Goal: Information Seeking & Learning: Learn about a topic

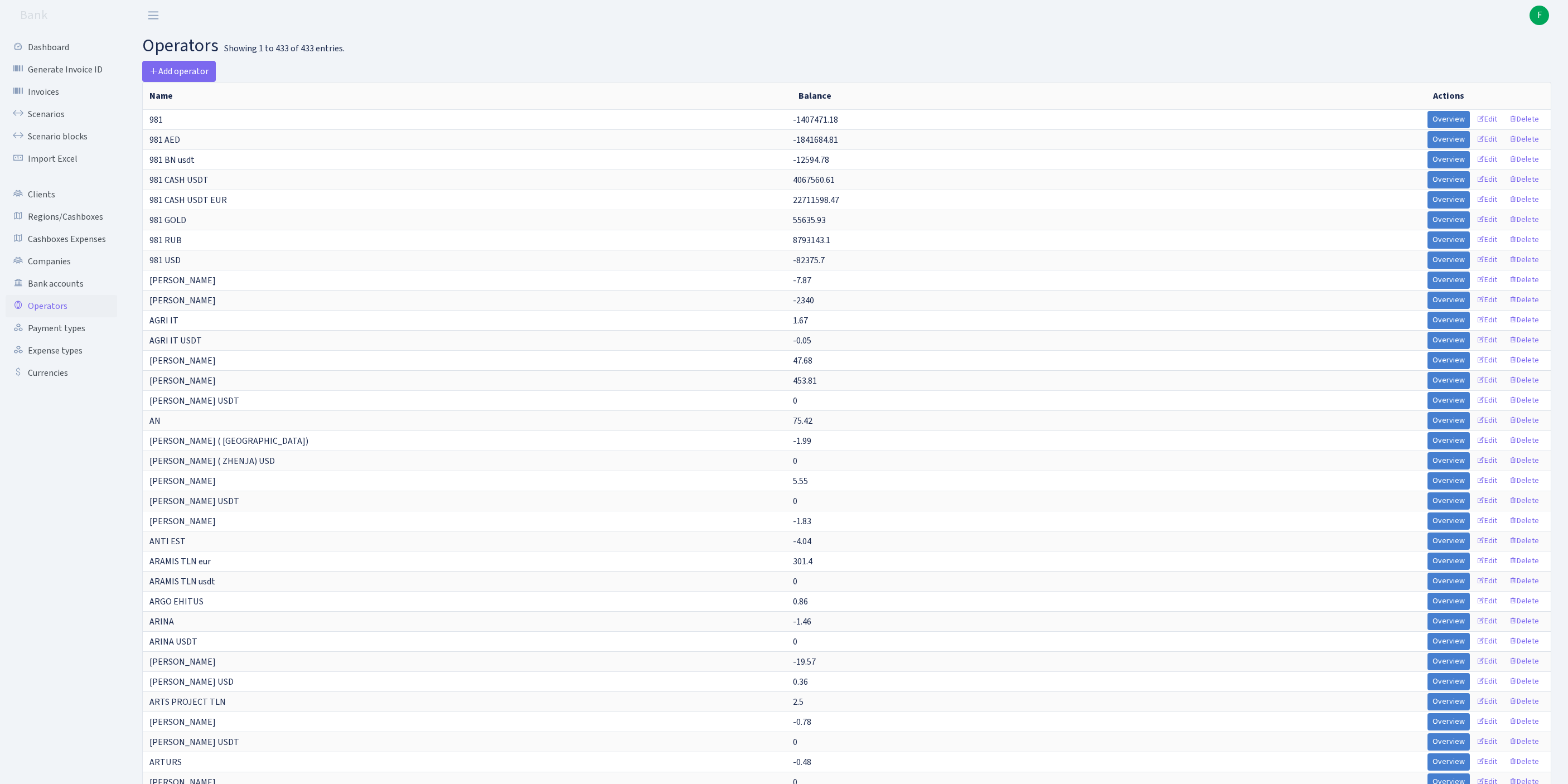
select select "-1"
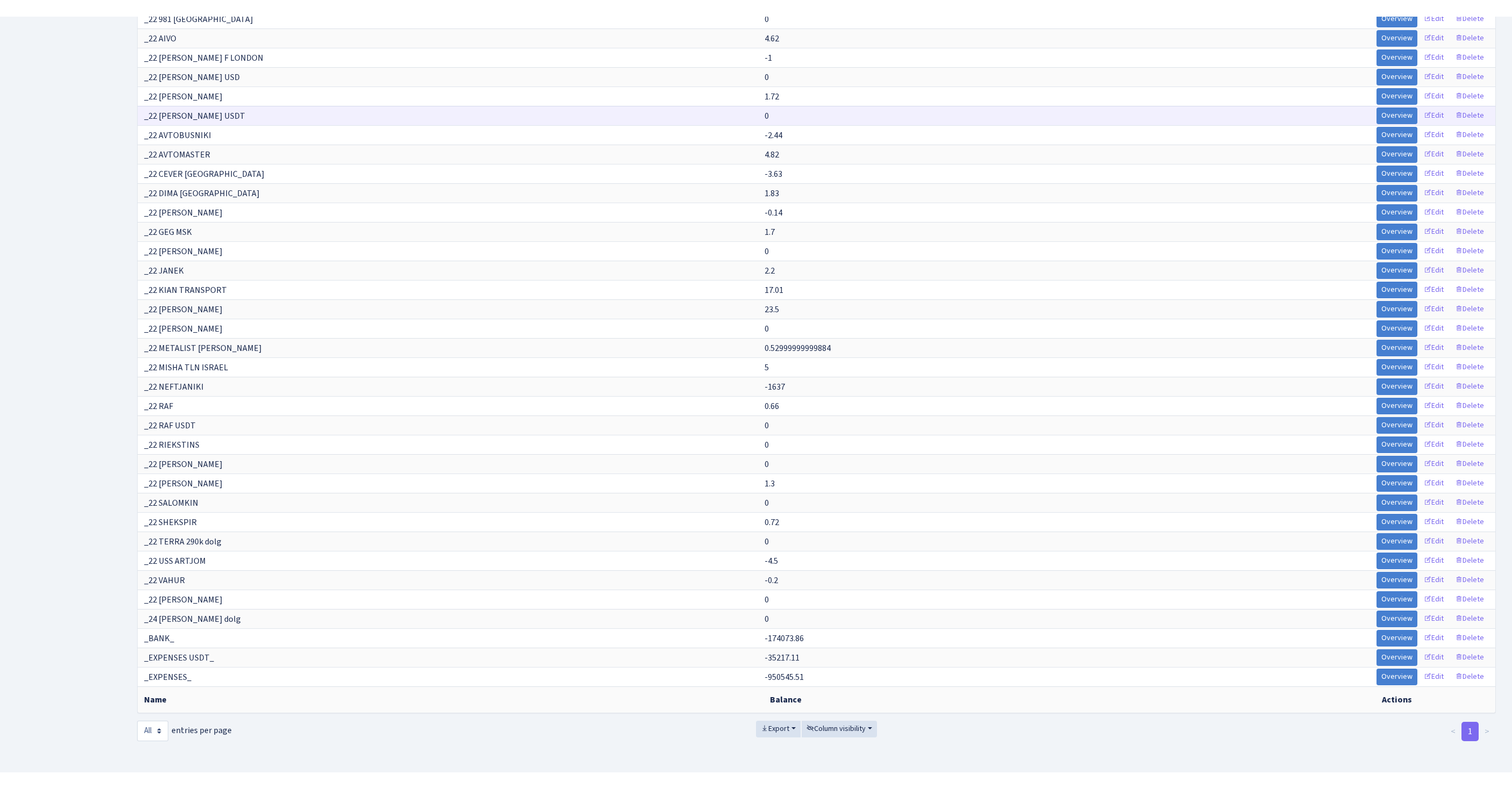
scroll to position [2651, 0]
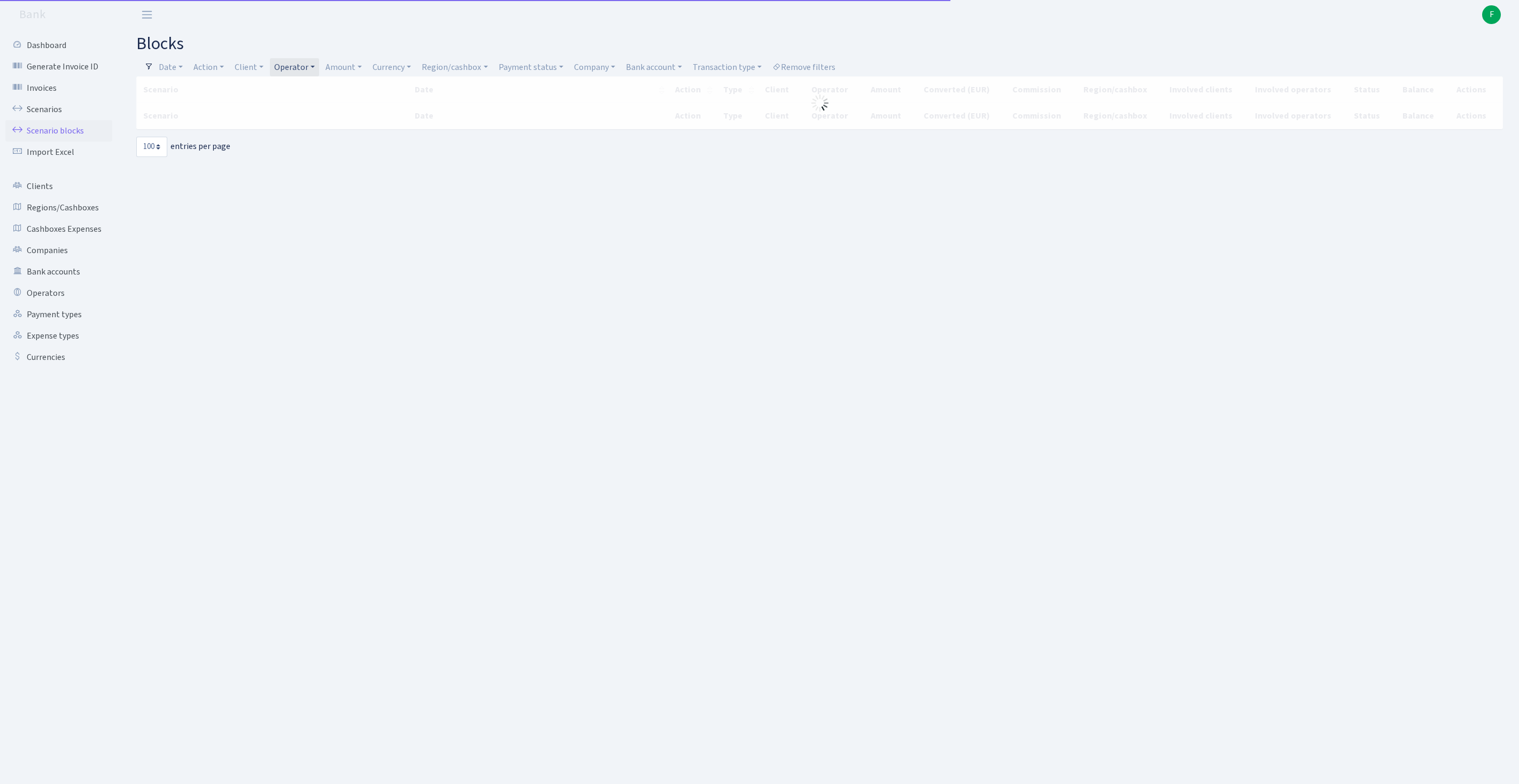
select select "100"
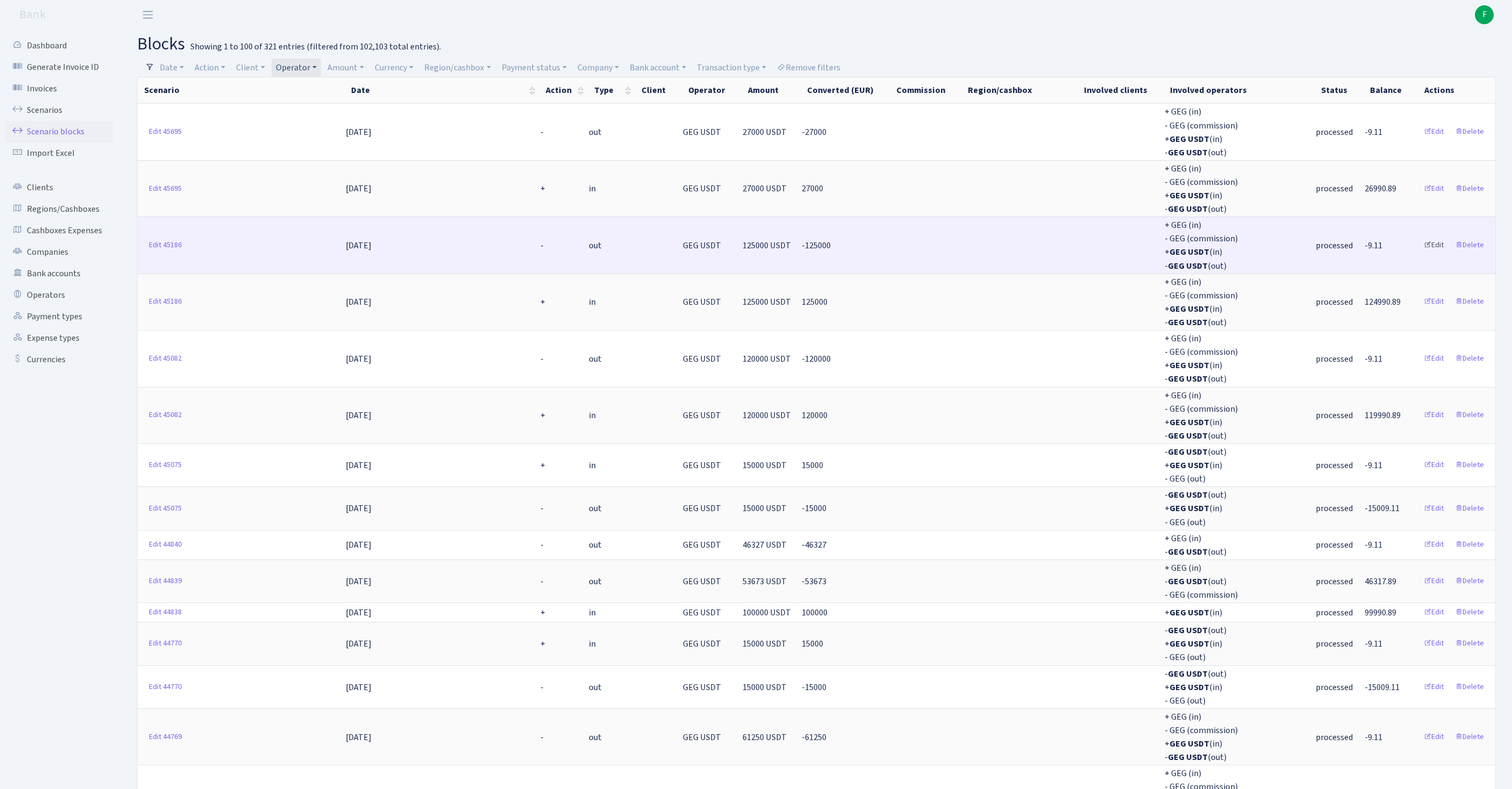
click at [1425, 254] on link "Edit" at bounding box center [1433, 245] width 29 height 17
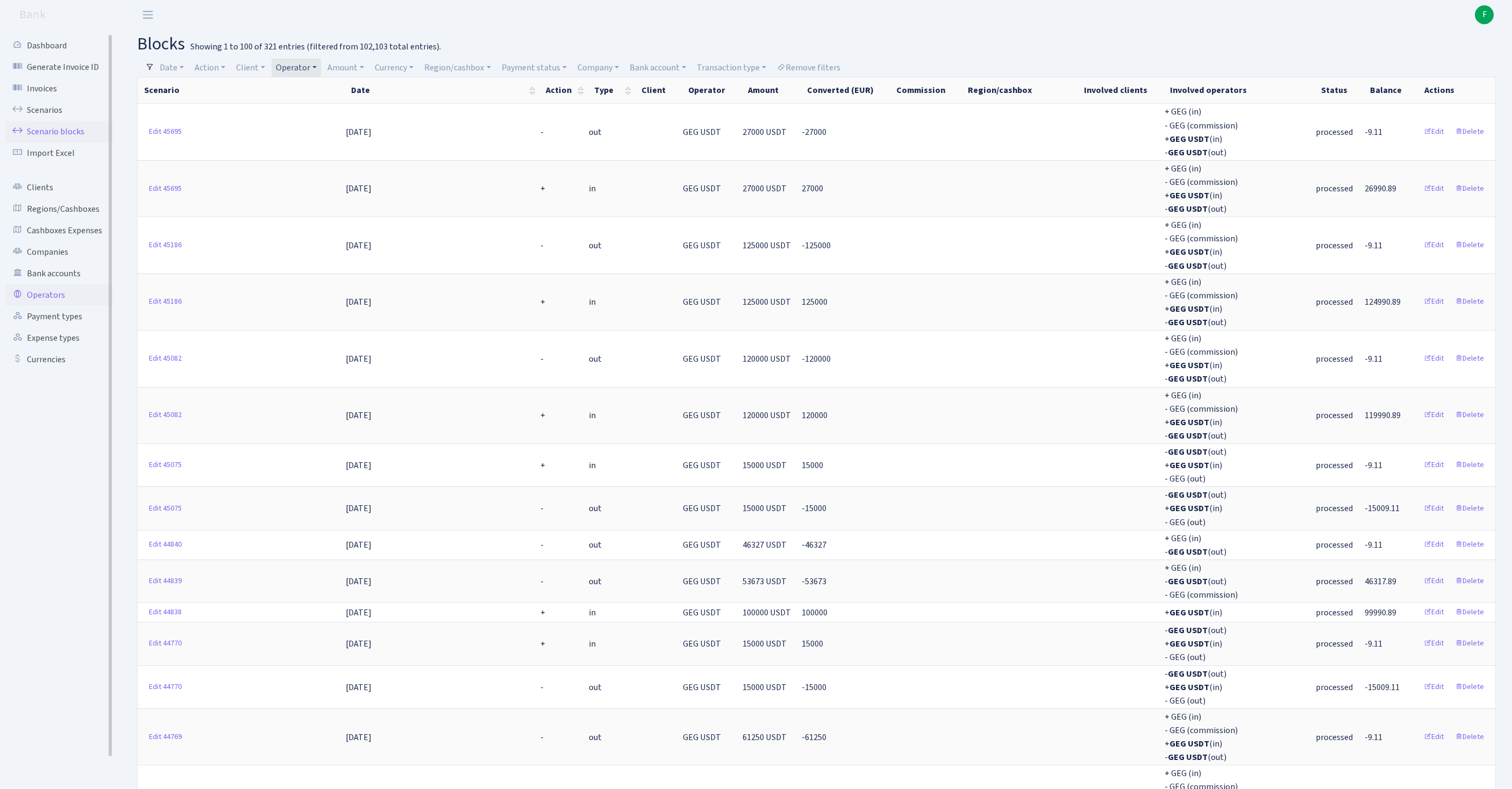
click at [63, 306] on link "Operators" at bounding box center [59, 295] width 107 height 21
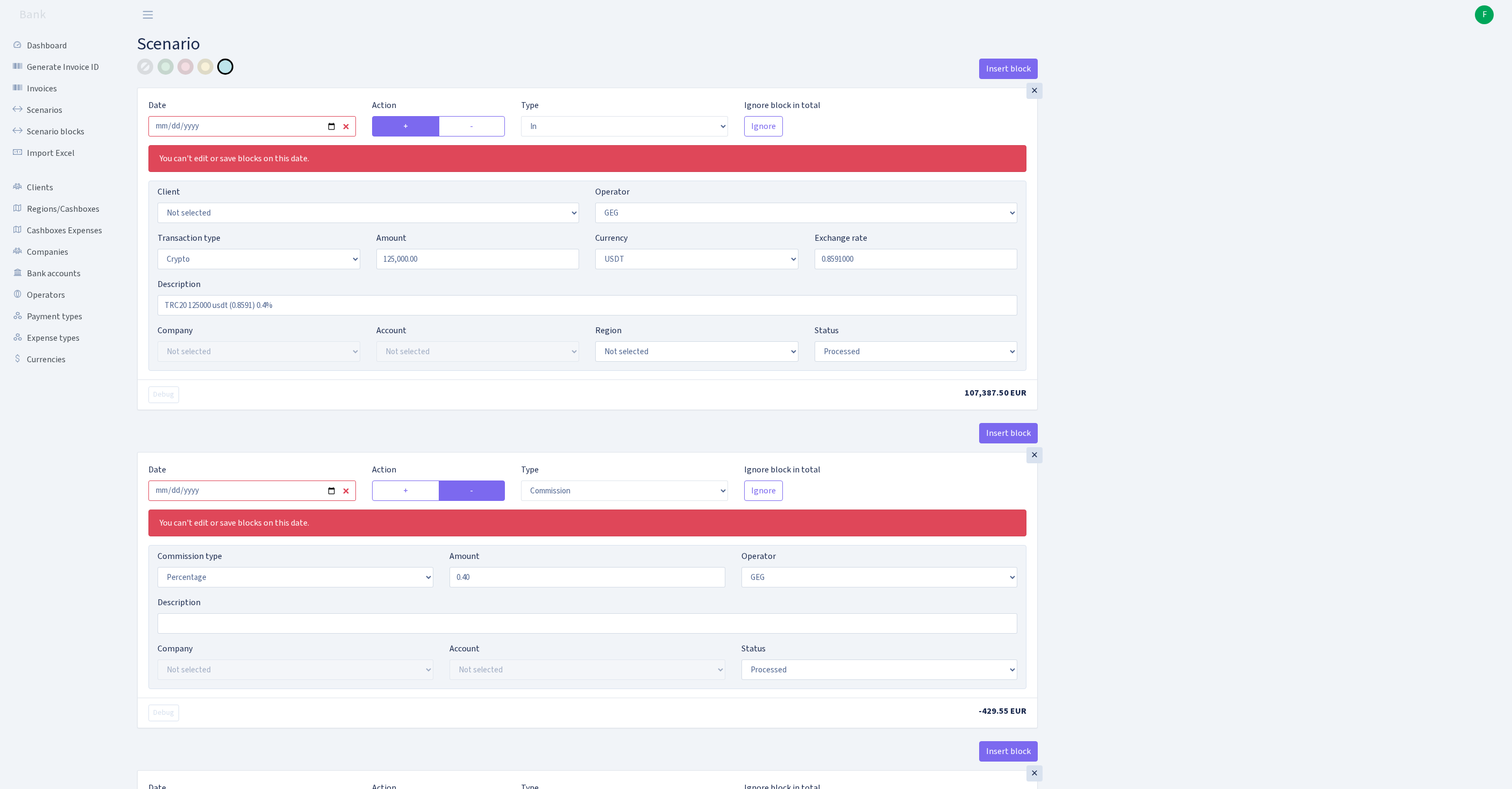
select select "in"
select select "65"
select select "3"
select select "6"
select select "processed"
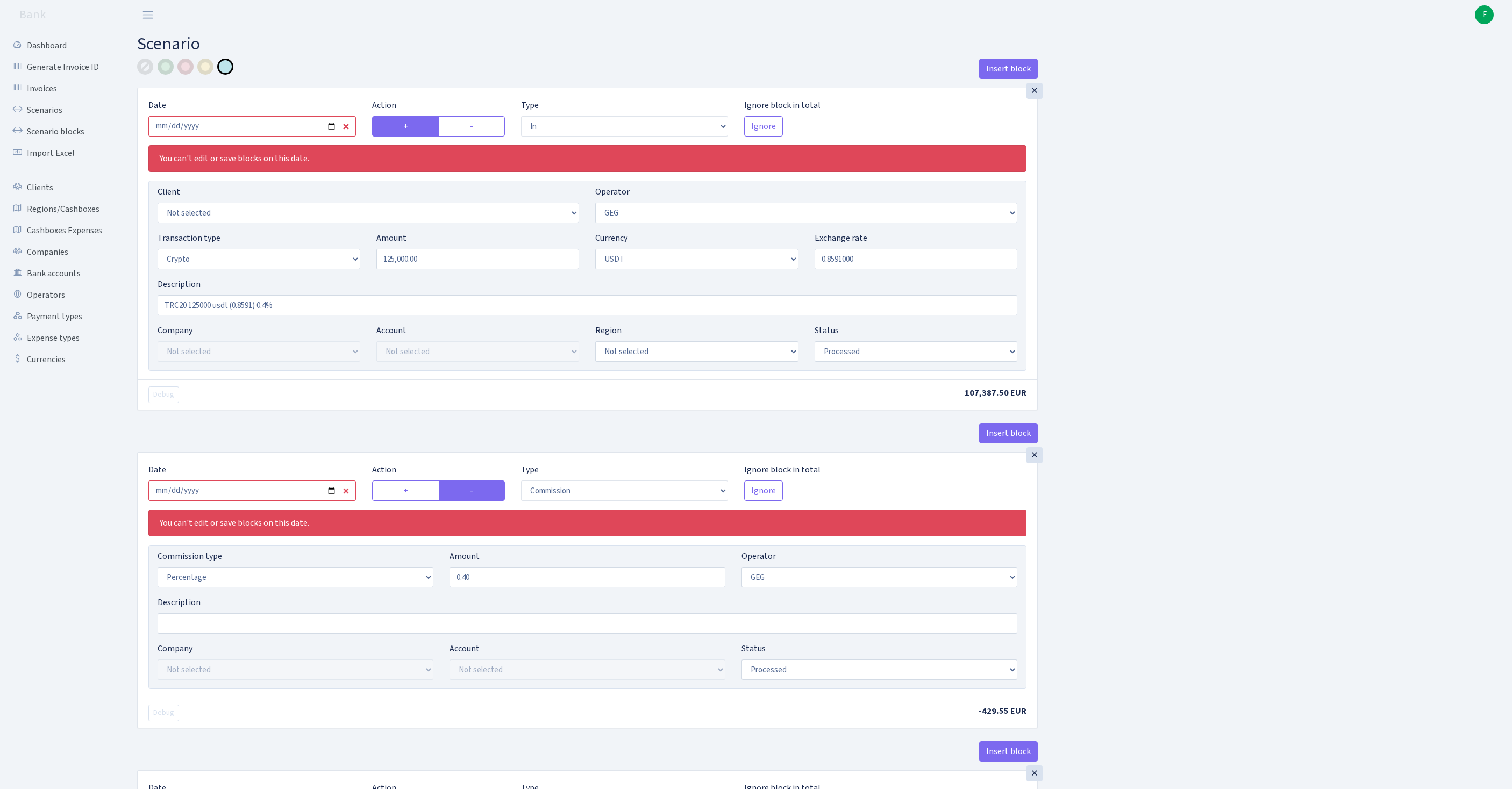
select select "commission"
select select "65"
select select "processed"
select select "in"
select select "250"
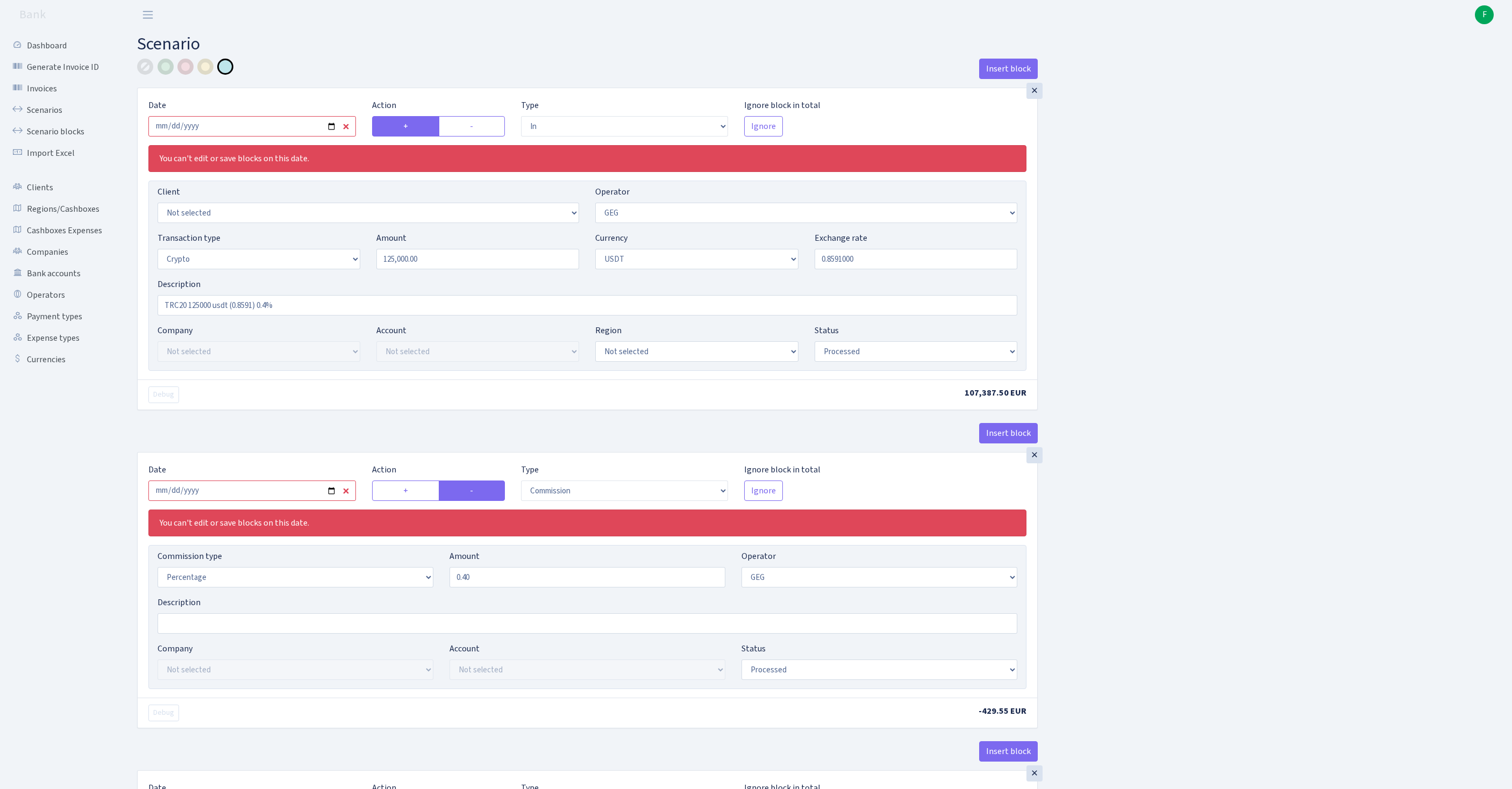
select select "2"
select select "6"
select select "20"
select select "61"
select select "processed"
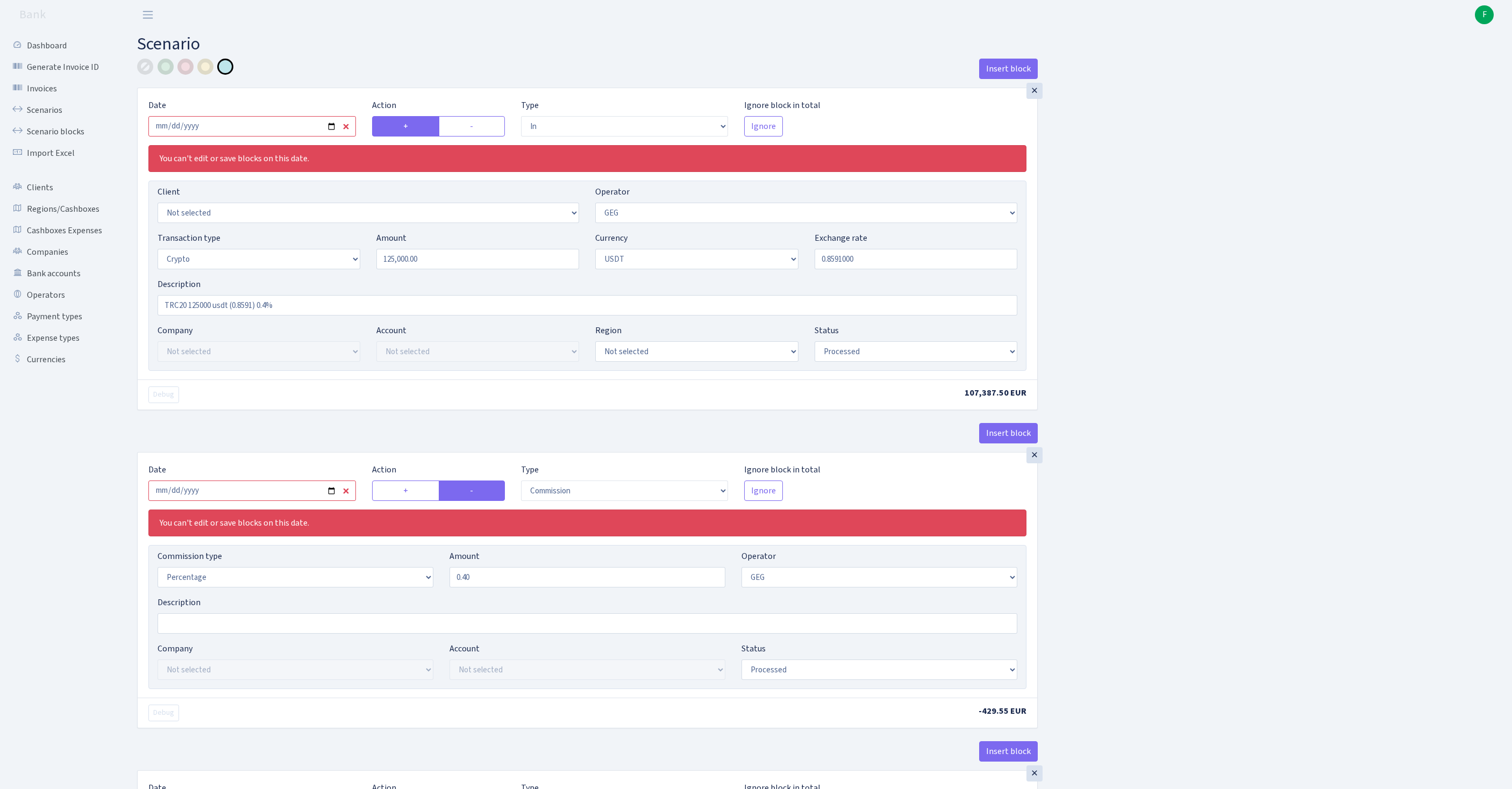
select select "out"
select select "250"
select select "15"
select select "6"
select select "processed"
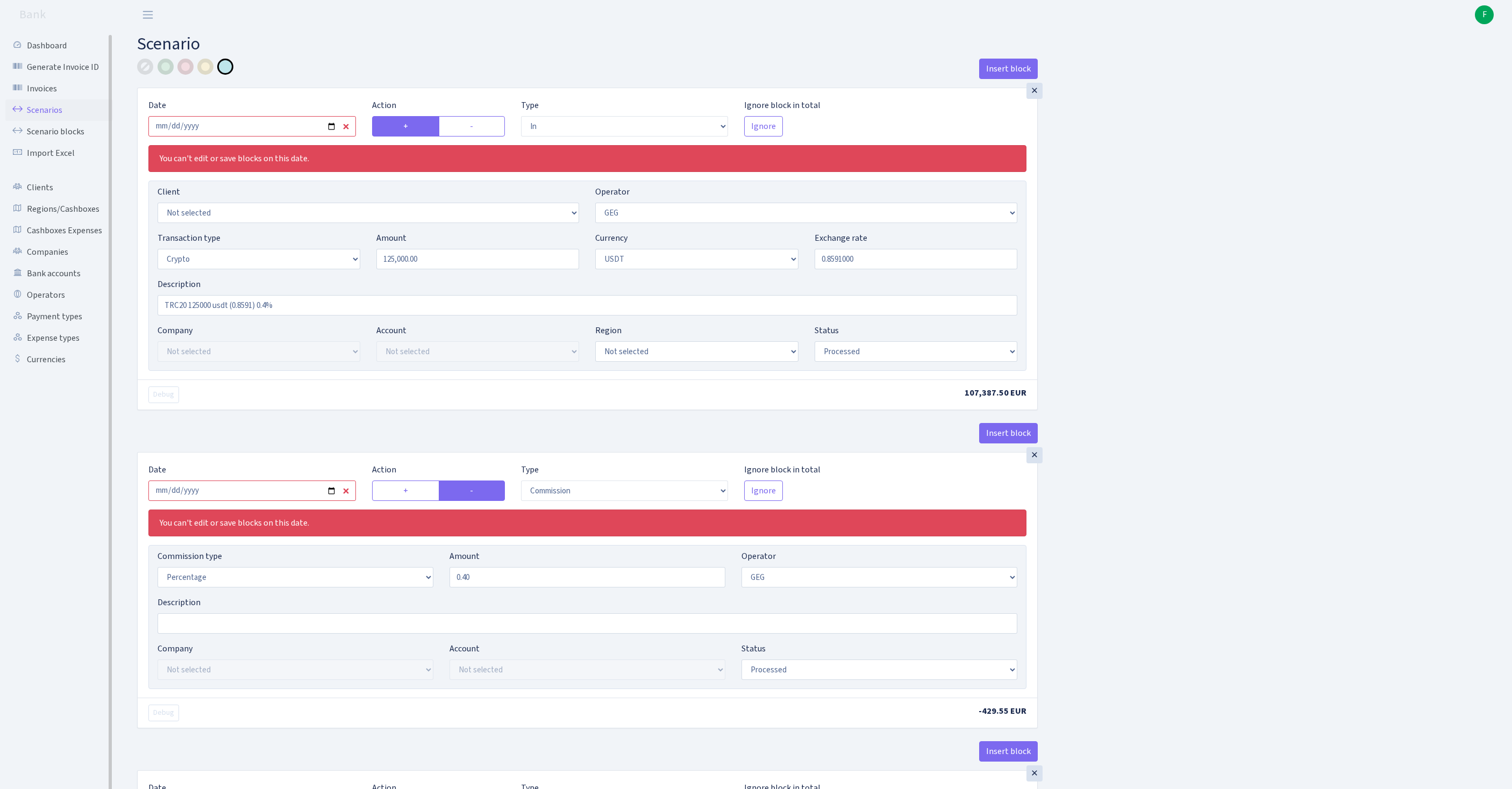
click at [46, 118] on link "Scenarios" at bounding box center [59, 110] width 107 height 21
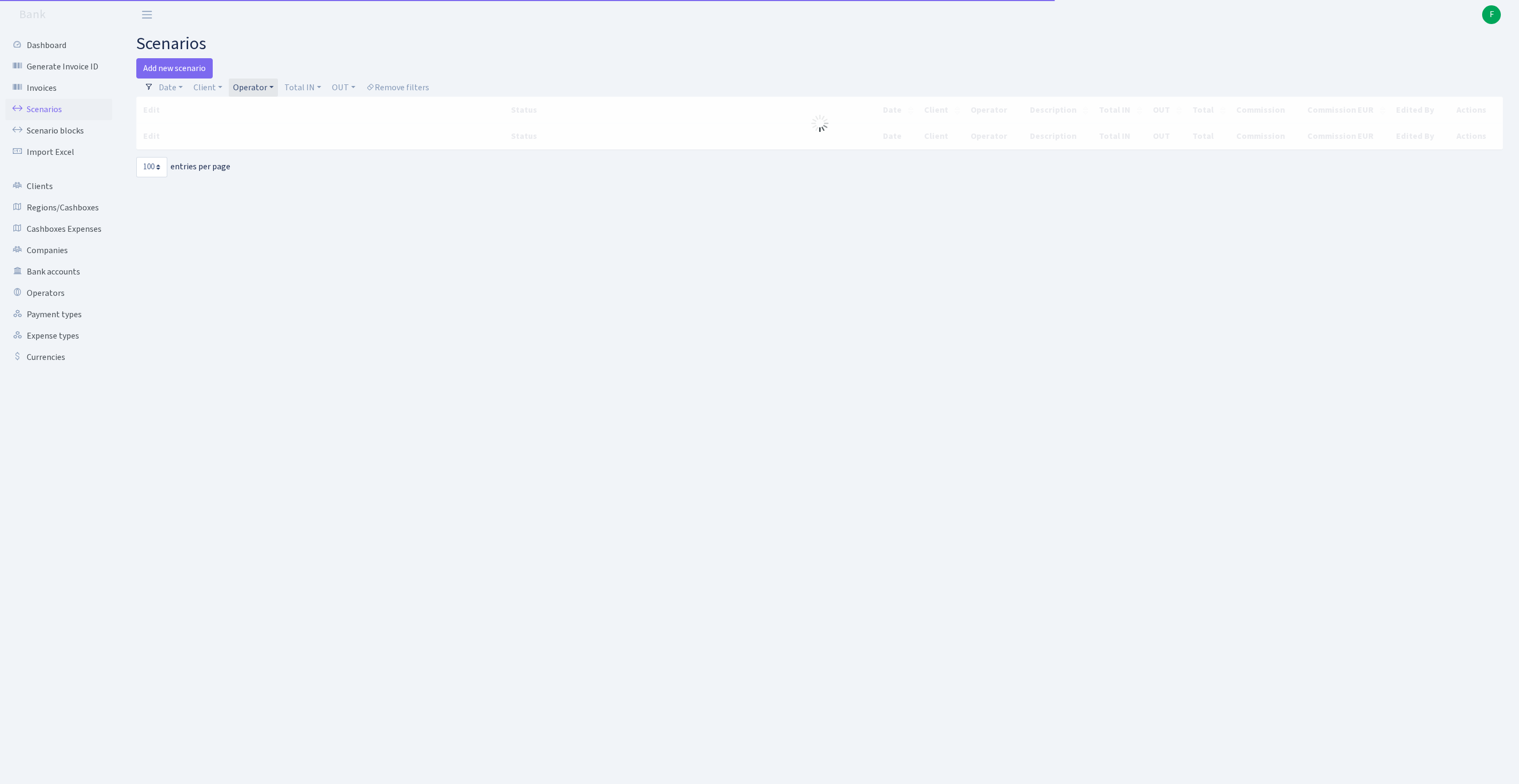
select select "100"
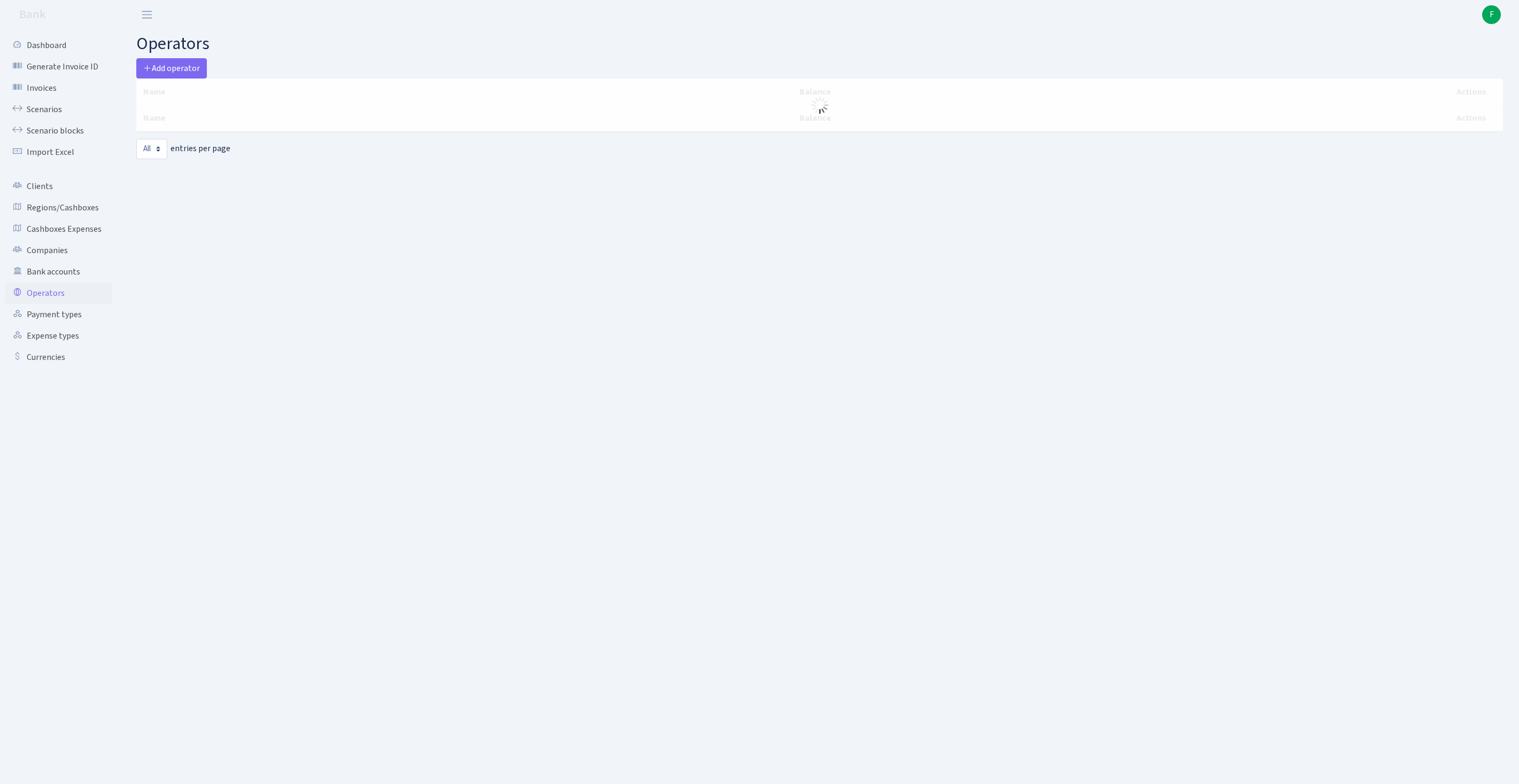
select select "-1"
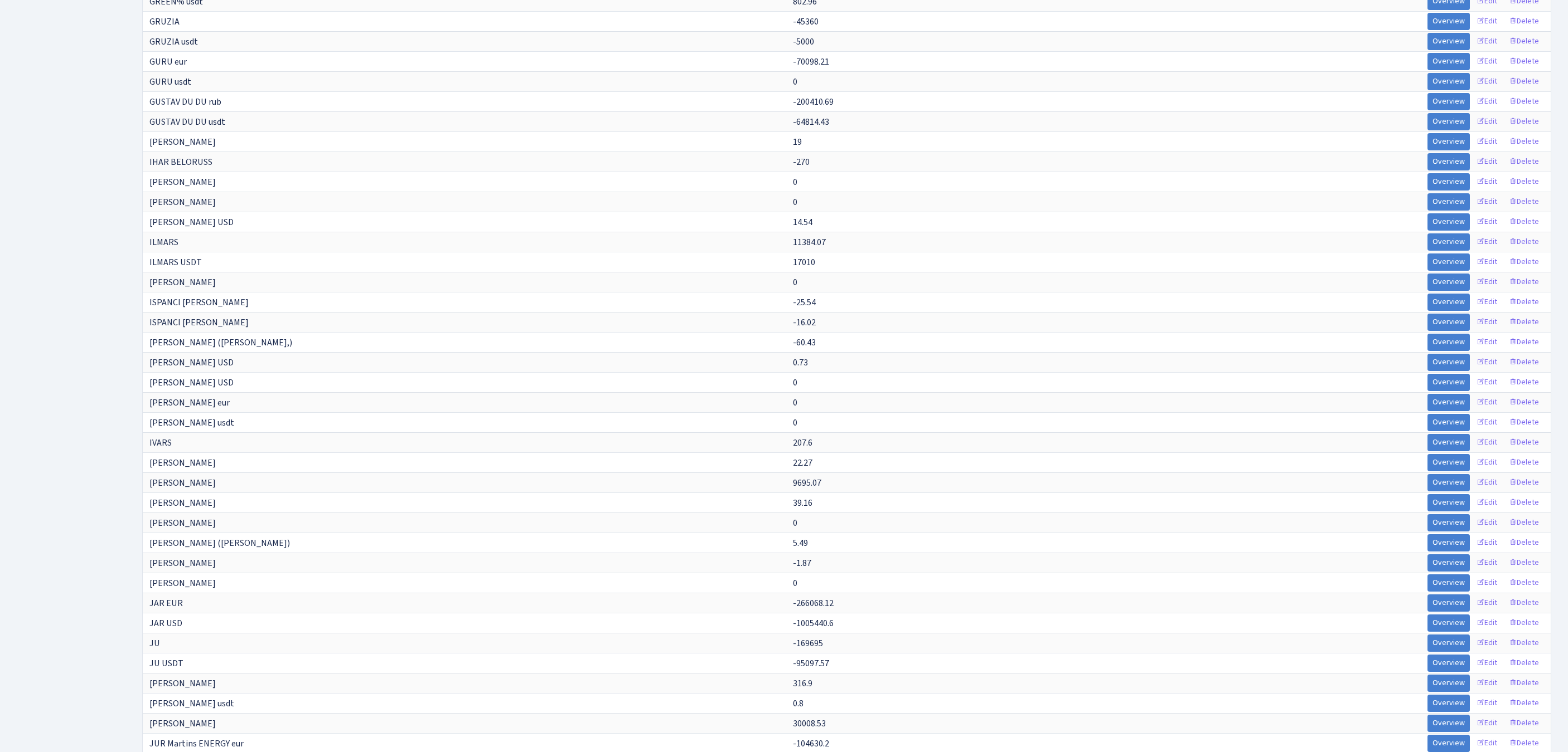
scroll to position [4293, 0]
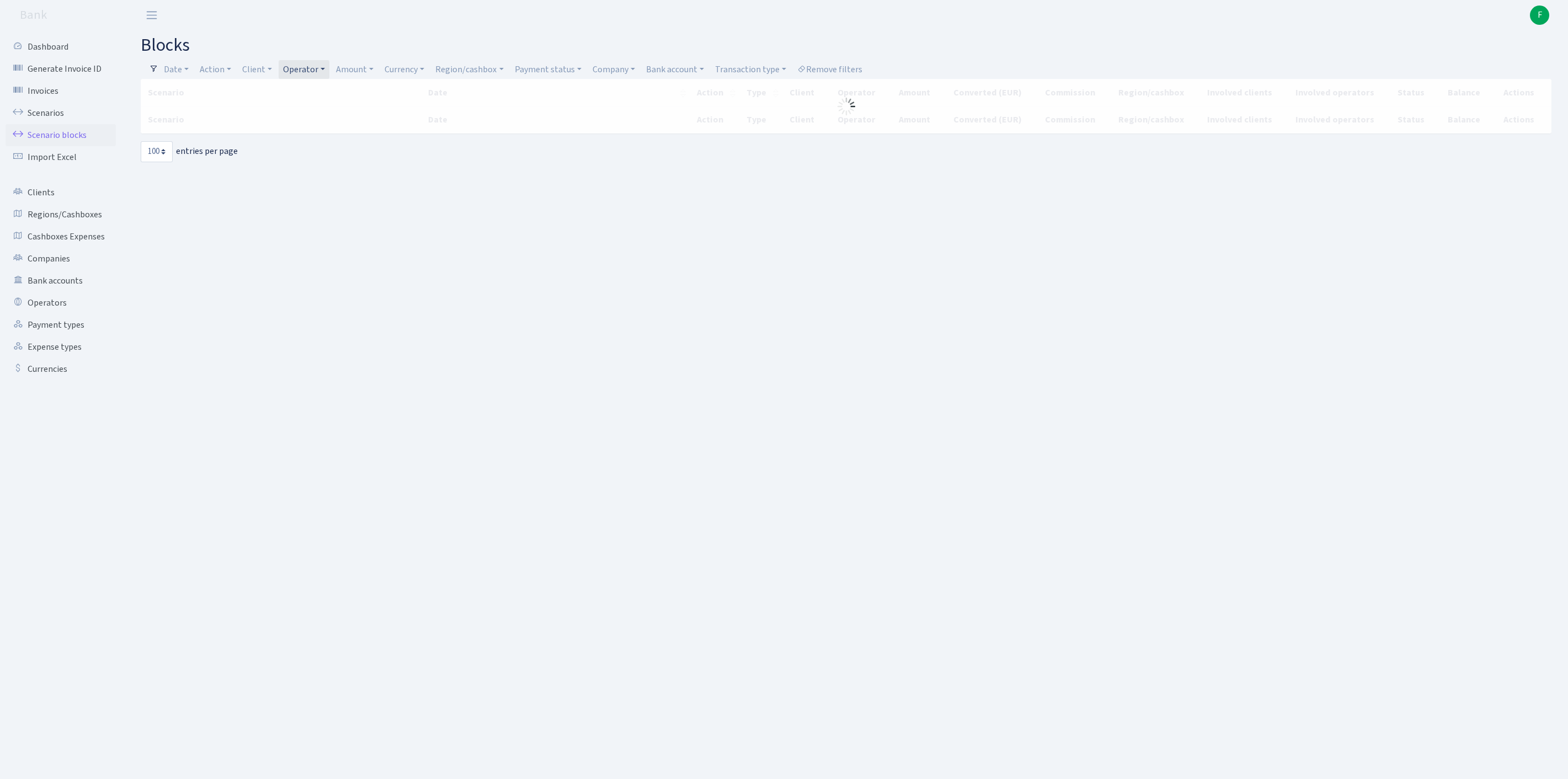
select select "100"
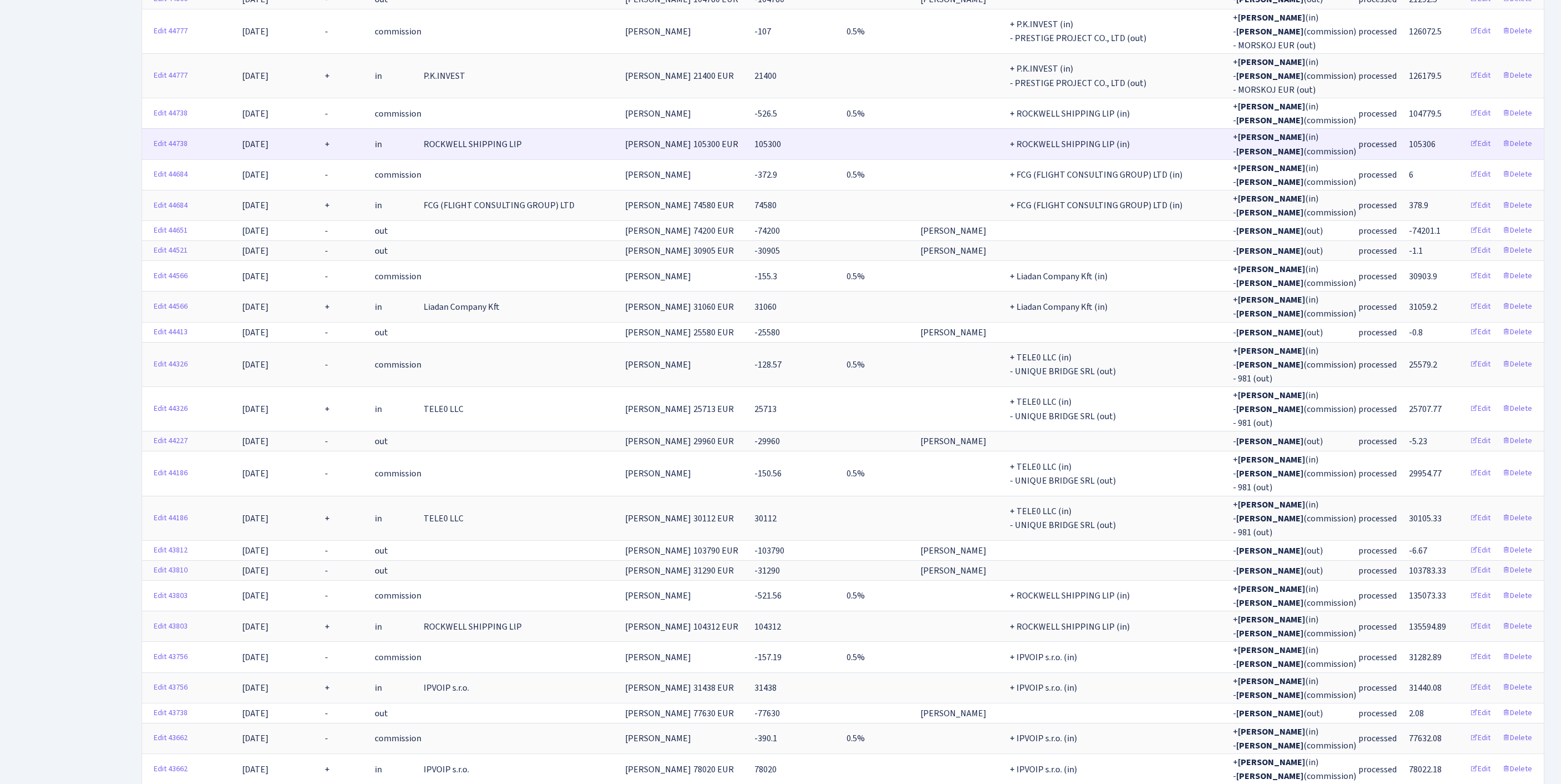
scroll to position [2872, 0]
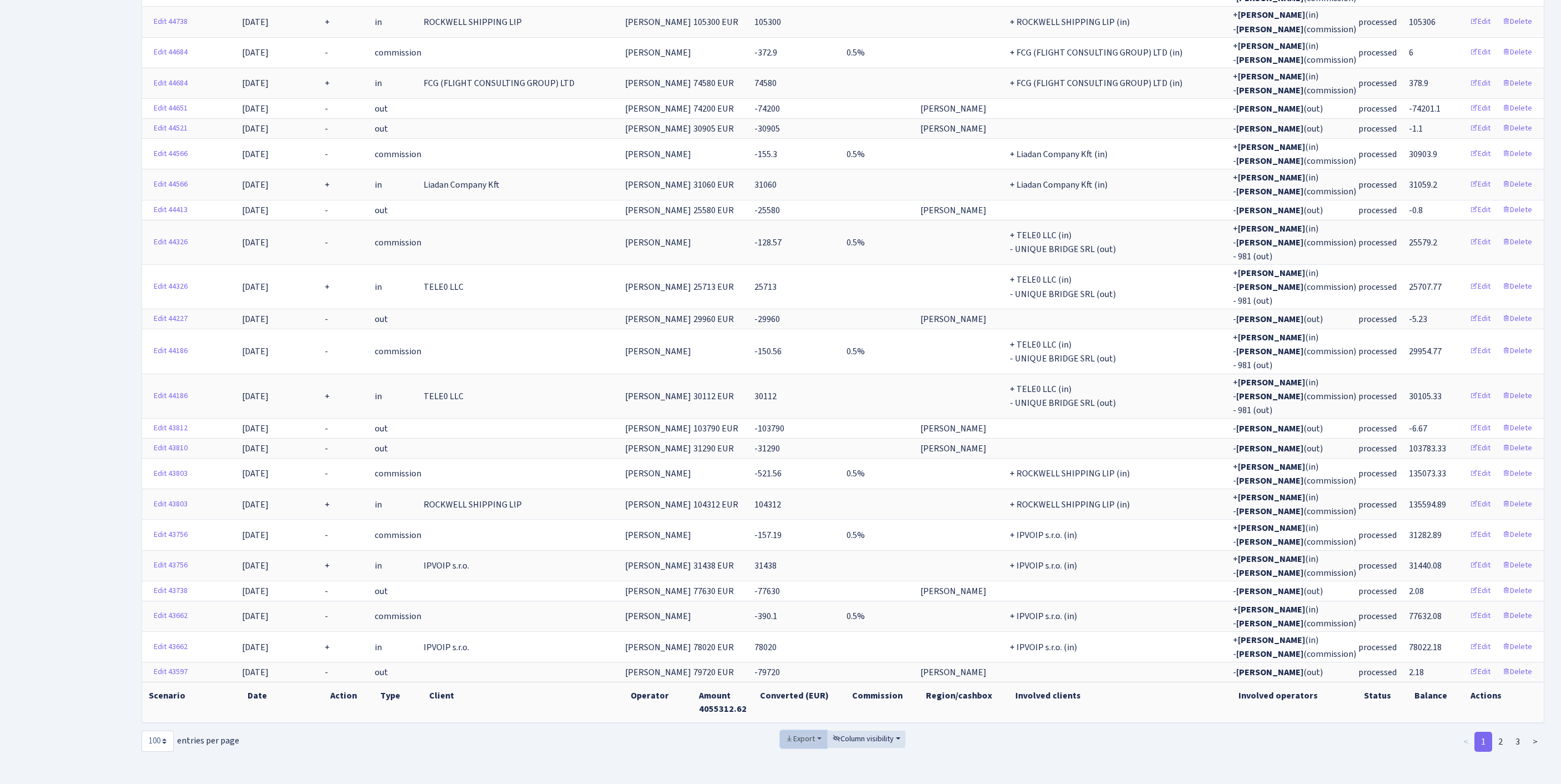
click at [786, 733] on span "Export" at bounding box center [801, 739] width 30 height 11
click at [800, 648] on link "Excel" at bounding box center [825, 657] width 89 height 18
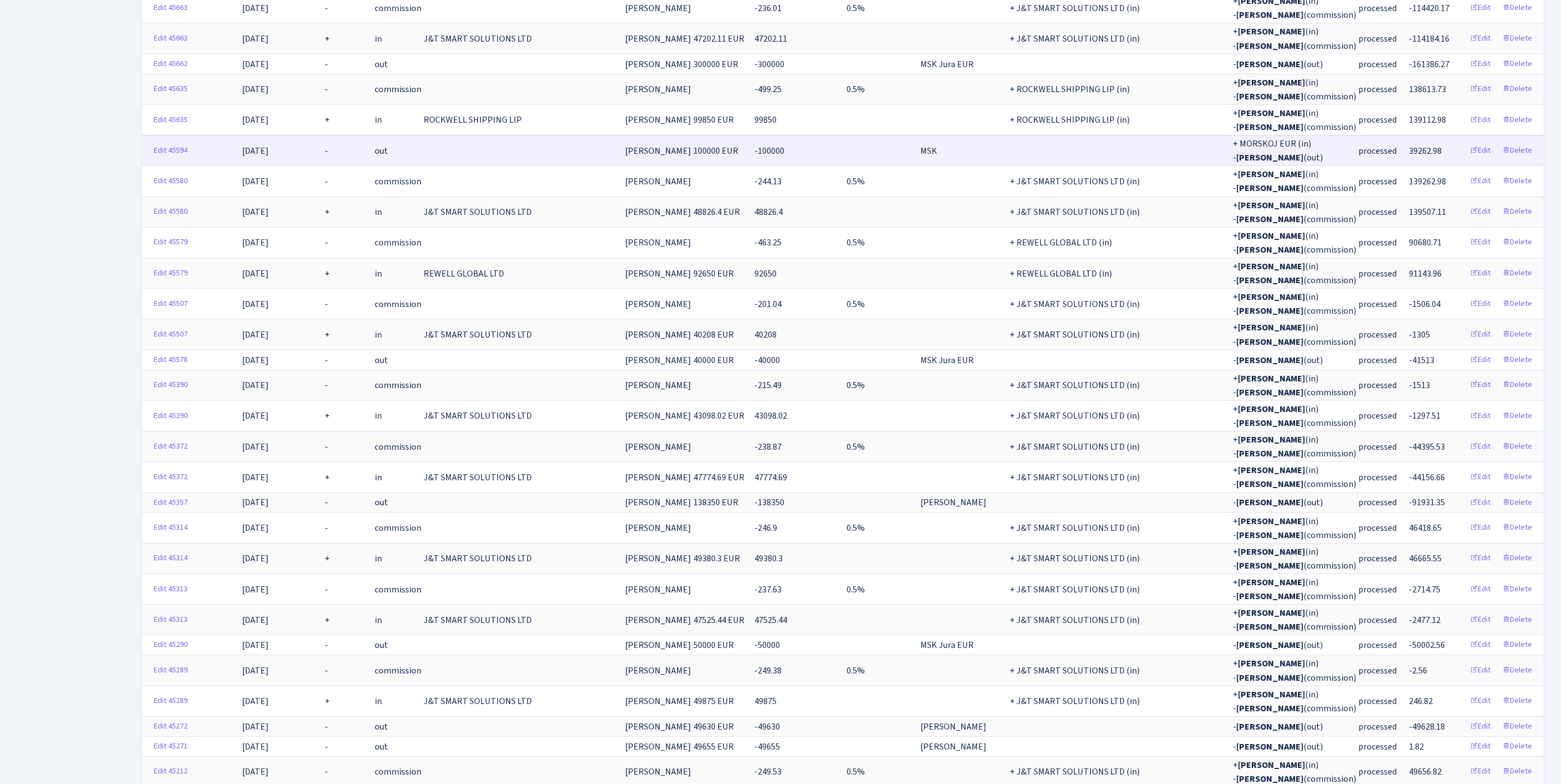
scroll to position [0, 0]
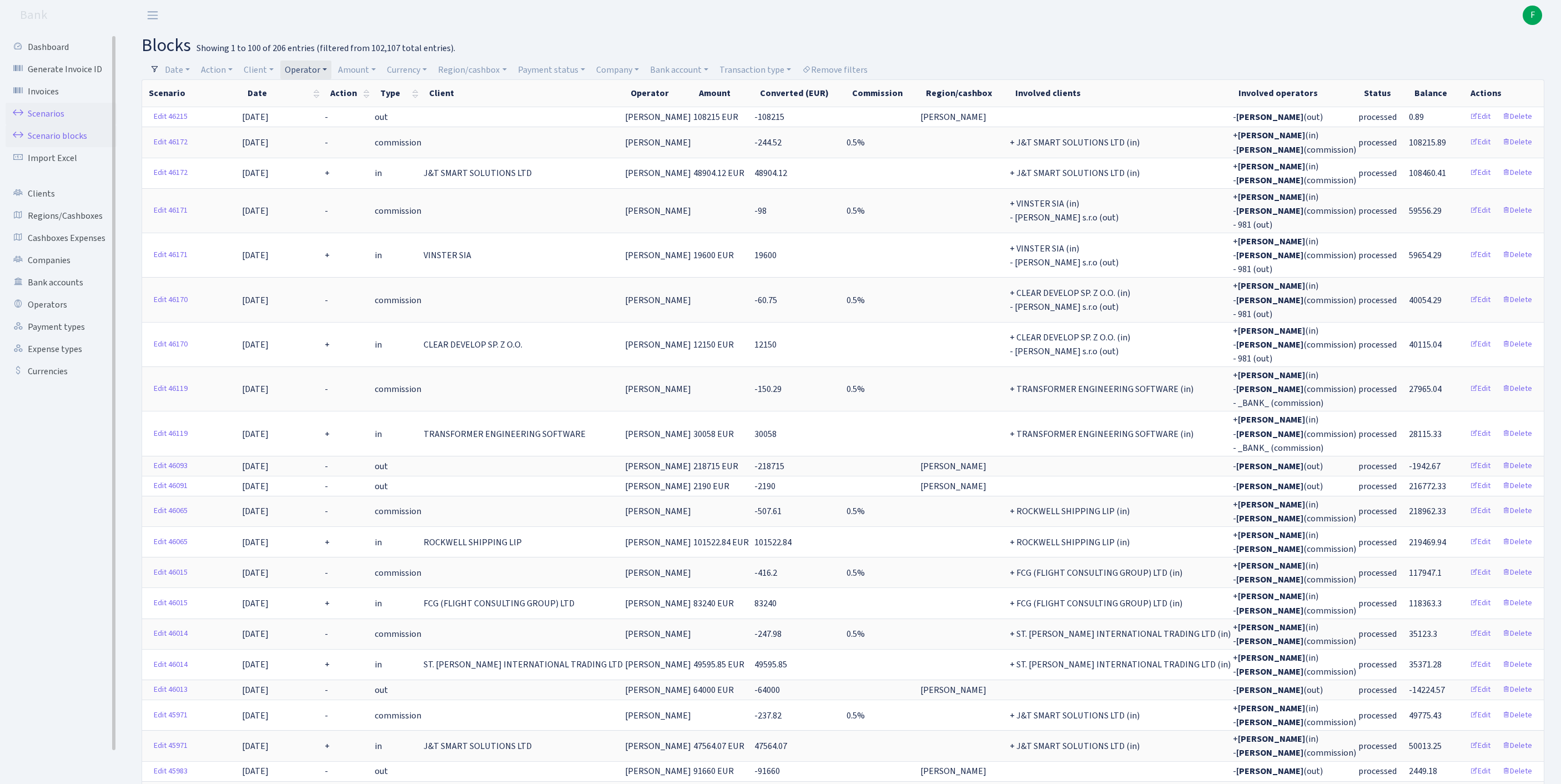
click at [49, 118] on link "Scenarios" at bounding box center [61, 113] width 111 height 22
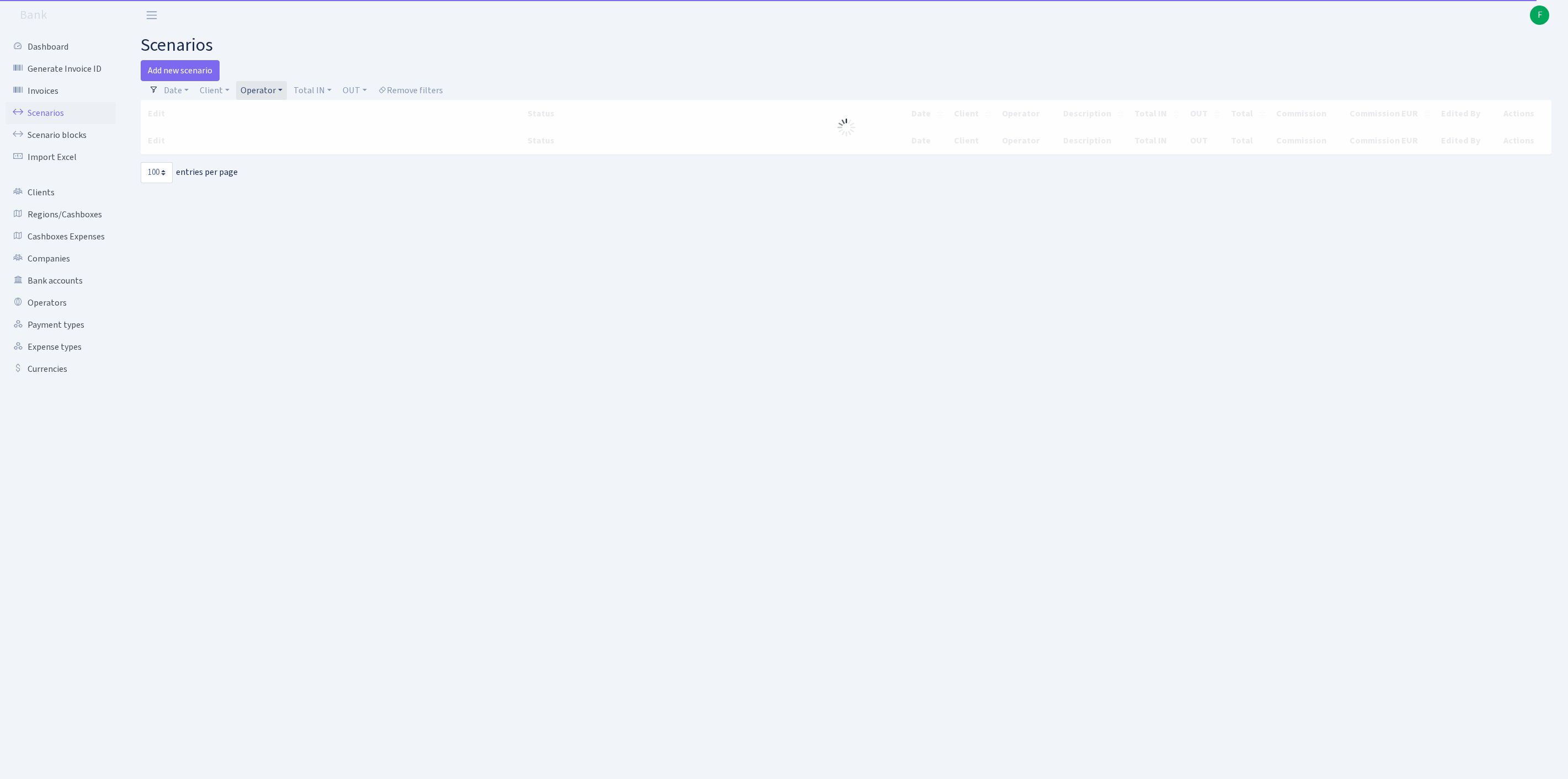
select select "100"
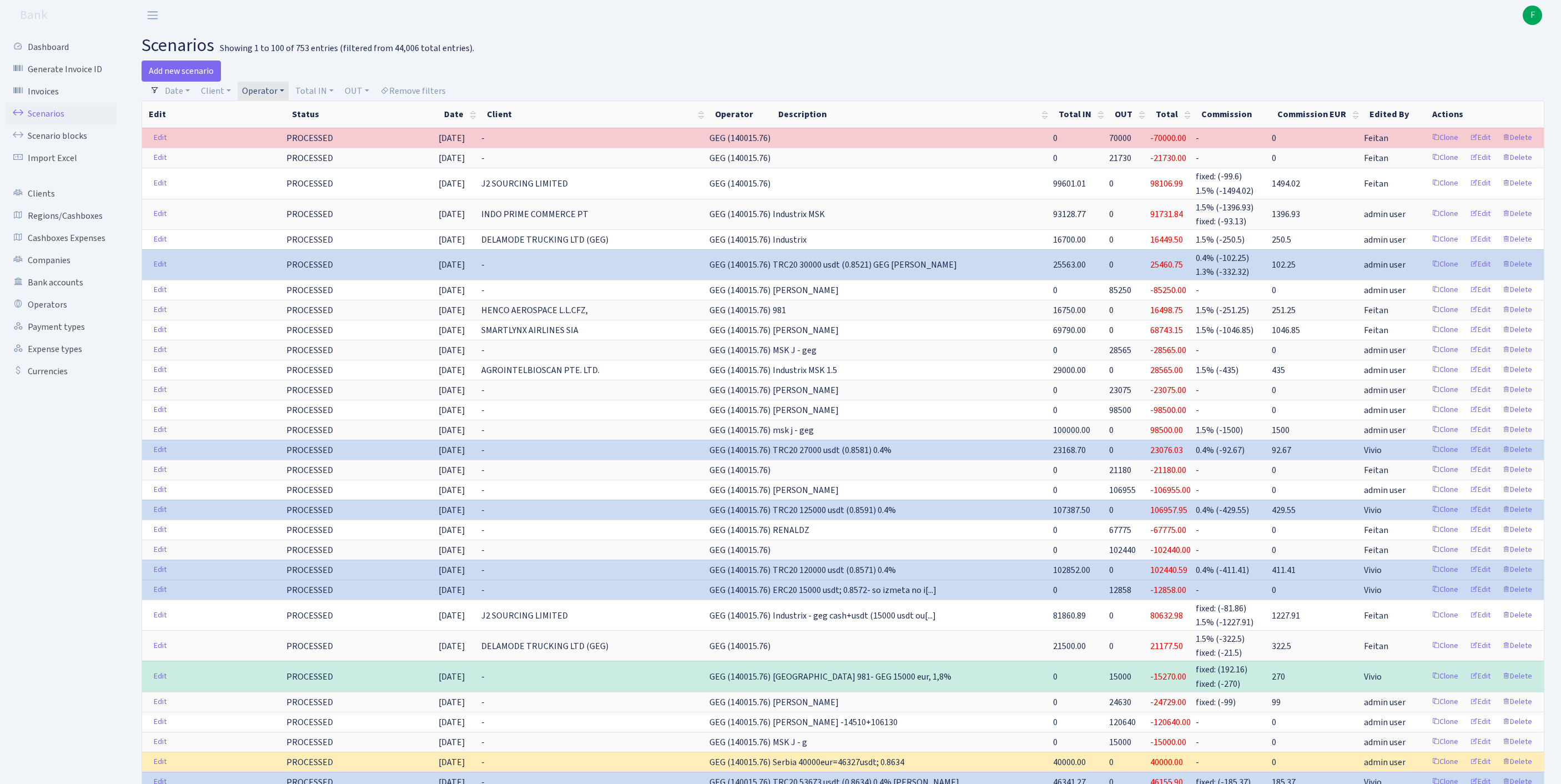
click at [289, 99] on link "Operator" at bounding box center [263, 90] width 51 height 18
click at [304, 136] on input "search" at bounding box center [288, 130] width 92 height 18
type input "GOSH"
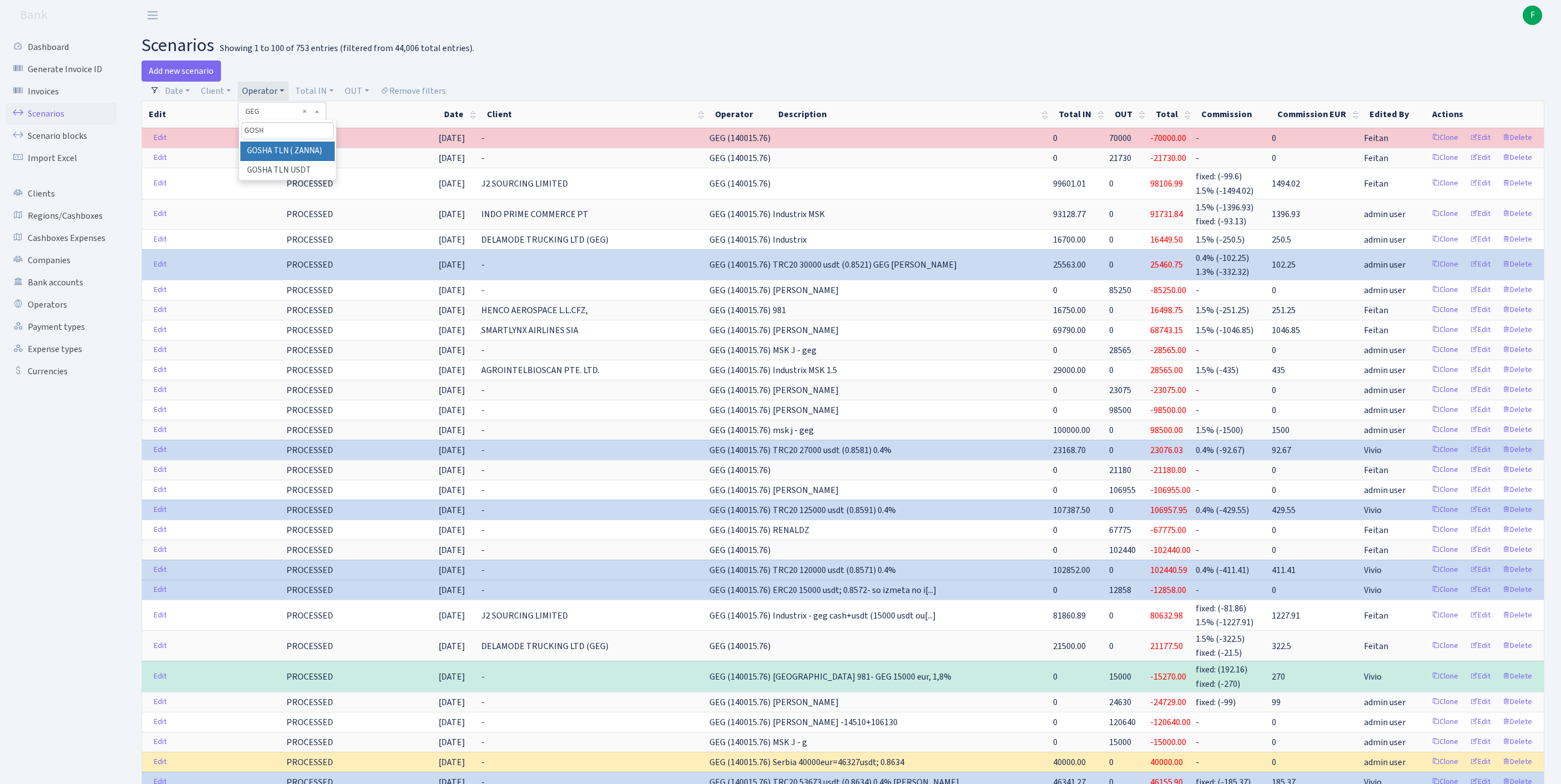
click at [323, 161] on li "GOSHA TLN ( ZANNA)" at bounding box center [288, 150] width 94 height 19
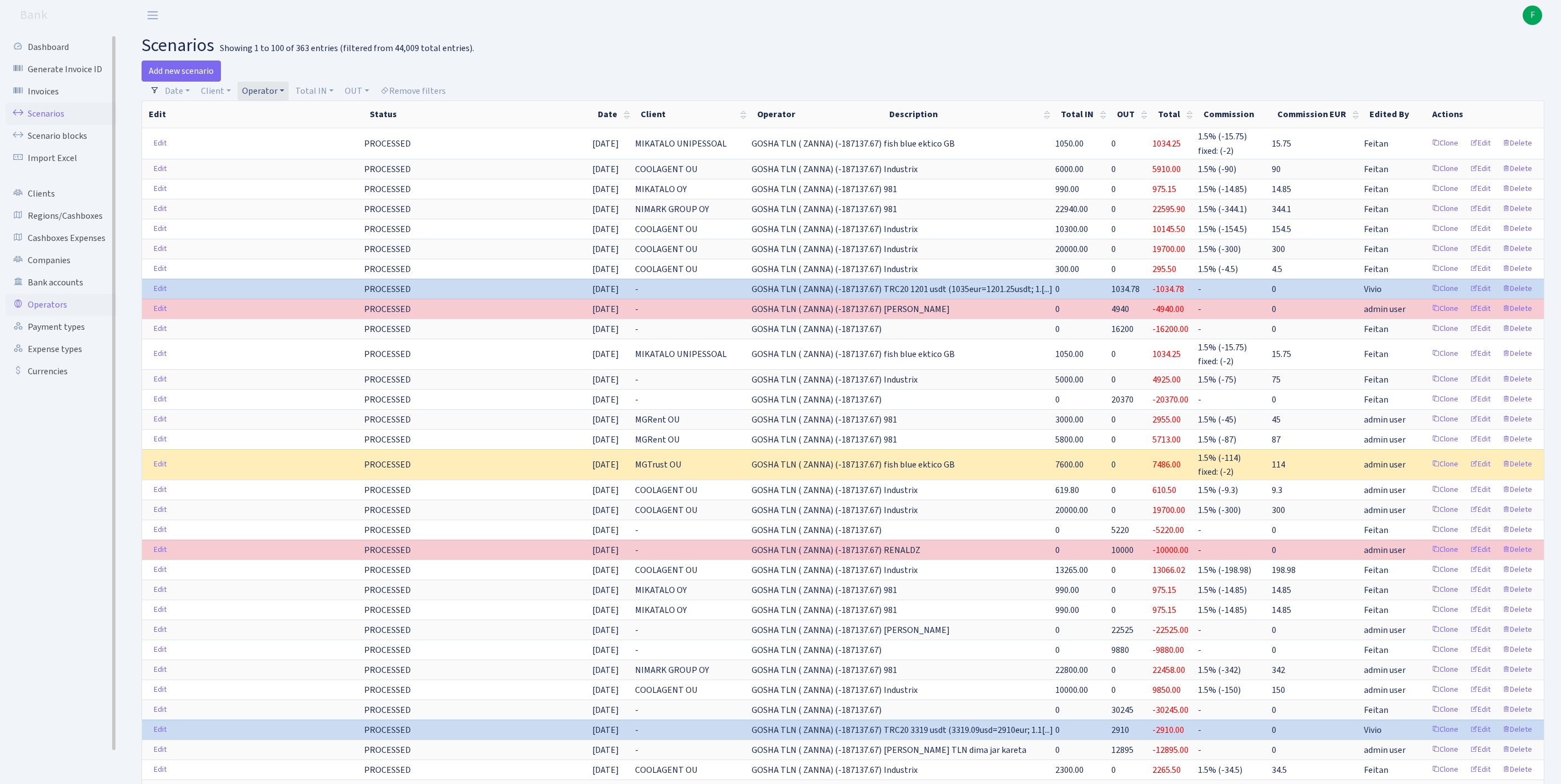
click at [62, 315] on link "Operators" at bounding box center [61, 304] width 111 height 22
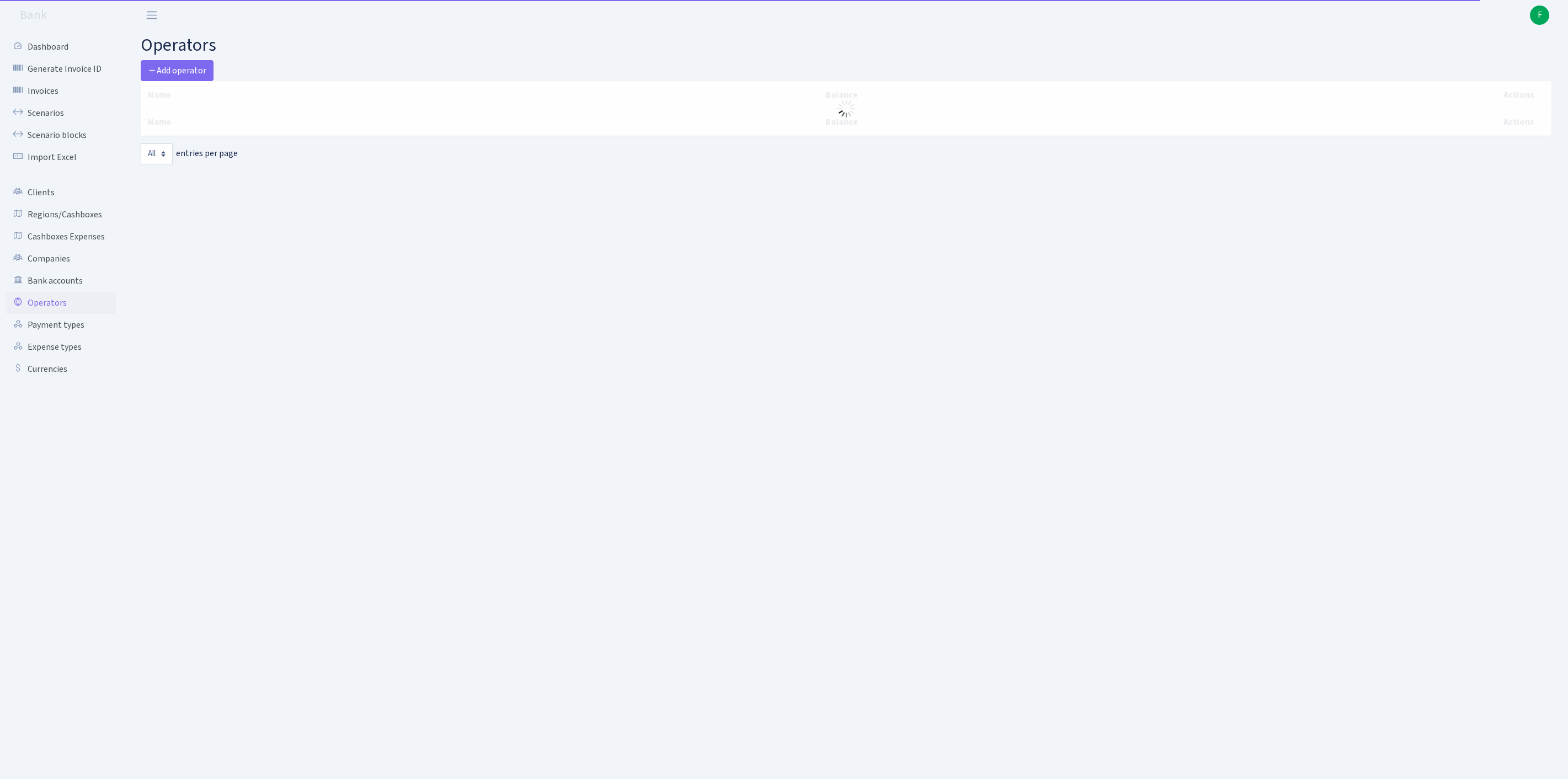
select select "-1"
